Goal: Subscribe to service/newsletter

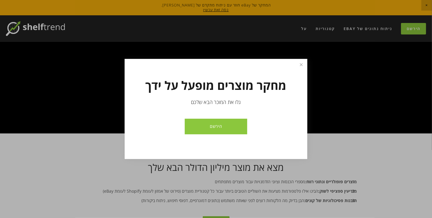
click at [216, 126] on link "הירשם" at bounding box center [216, 127] width 62 height 16
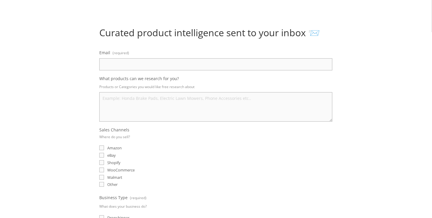
scroll to position [37, 0]
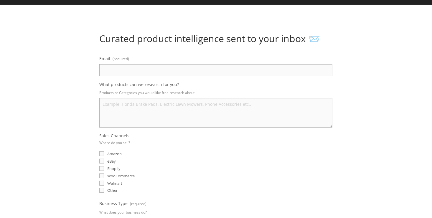
click at [226, 68] on input "Email (required)" at bounding box center [215, 70] width 233 height 12
type input "happystst110@gmail.com"
click at [164, 113] on textarea "What products can we research for you?" at bounding box center [215, 113] width 233 height 30
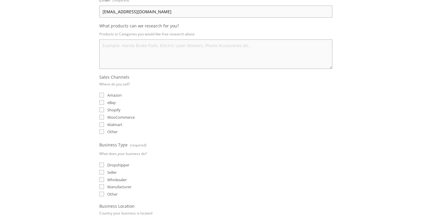
scroll to position [99, 0]
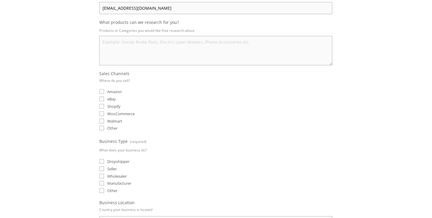
click at [101, 98] on input "eBay" at bounding box center [101, 99] width 5 height 5
checkbox input "true"
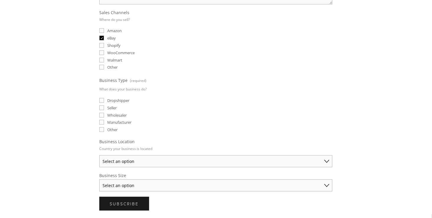
scroll to position [164, 0]
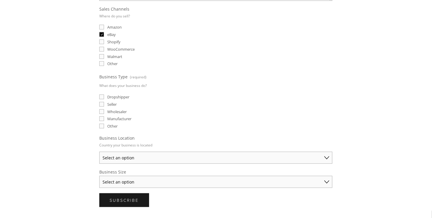
click at [104, 102] on input "Seller" at bounding box center [101, 104] width 5 height 5
checkbox input "true"
click at [305, 152] on select "Select an option Australia United States United Kingdom China Japan Germany Can…" at bounding box center [215, 158] width 233 height 12
select select "Other"
click at [99, 152] on select "Select an option Australia United States United Kingdom China Japan Germany Can…" at bounding box center [215, 158] width 233 height 12
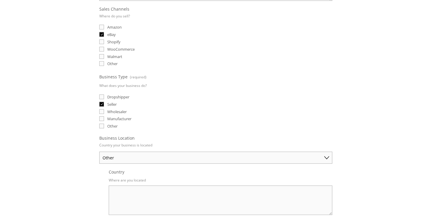
click at [178, 186] on textarea "Country" at bounding box center [221, 201] width 224 height 30
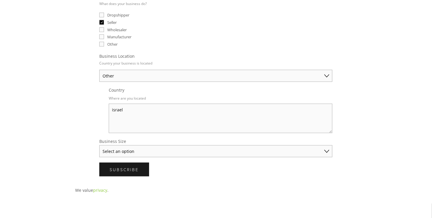
scroll to position [252, 0]
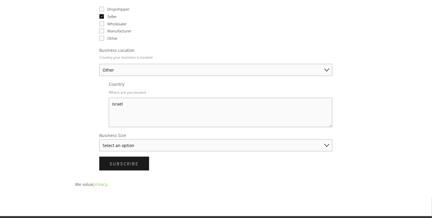
type textarea "israel"
click at [312, 143] on select "Select an option Solo Merchant (under $50K annual sales) Small Business ($50K -…" at bounding box center [215, 146] width 233 height 12
click at [236, 148] on form "Email (required) happystst110@gmail.com What products can we research for you? …" at bounding box center [215, 5] width 233 height 331
click at [120, 164] on button "Subscribe Subscribe" at bounding box center [124, 164] width 50 height 14
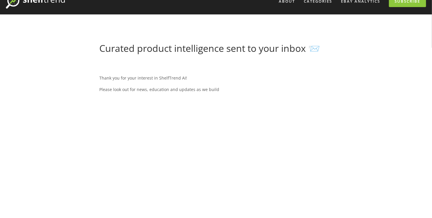
scroll to position [21, 0]
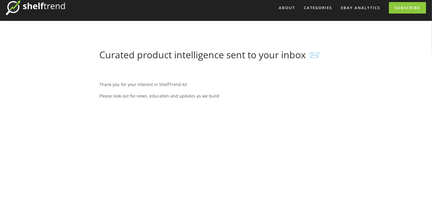
click at [254, 91] on div "Thank you for your interest in ShelfTrend AI! Please look out for news, educati…" at bounding box center [215, 90] width 233 height 27
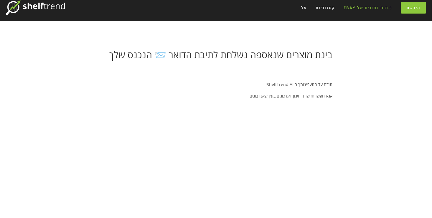
click at [389, 5] on link "ניתוח נתונים של eBay" at bounding box center [368, 8] width 56 height 10
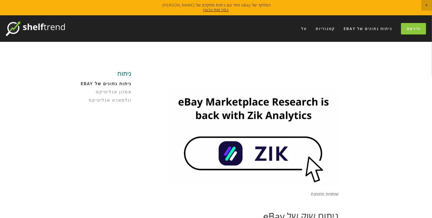
click at [57, 26] on img at bounding box center [35, 28] width 59 height 15
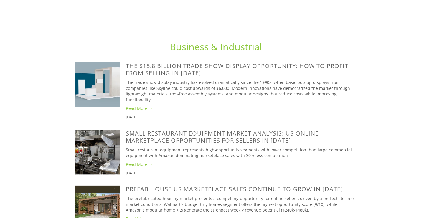
scroll to position [1405, 0]
